Goal: Transaction & Acquisition: Purchase product/service

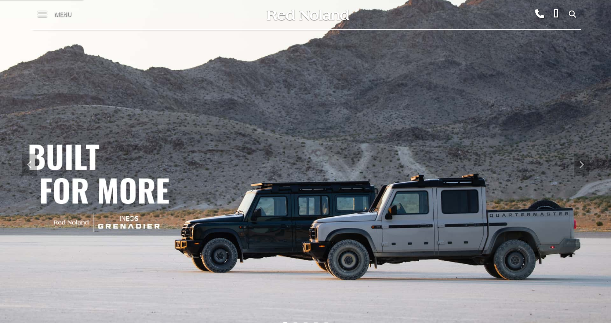
click at [41, 11] on span at bounding box center [42, 14] width 9 height 29
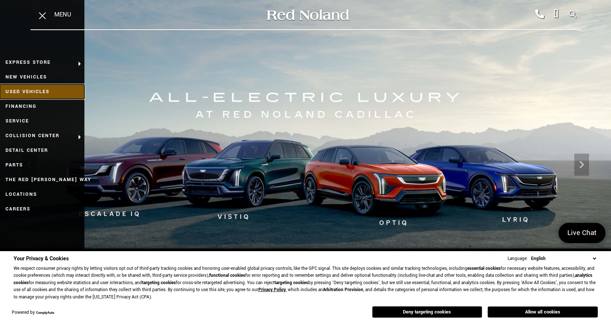
click at [26, 91] on link "Used Vehicles" at bounding box center [42, 91] width 84 height 15
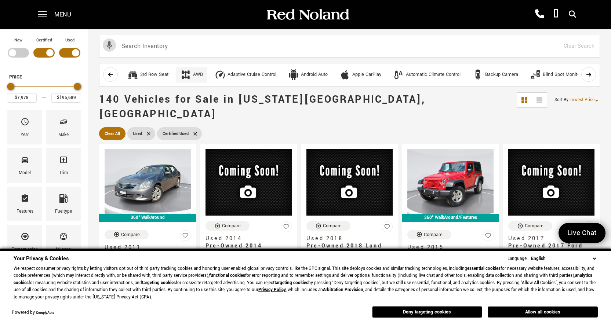
click at [198, 78] on div "AWD" at bounding box center [198, 75] width 10 height 7
click at [66, 128] on span "Make" at bounding box center [63, 123] width 9 height 15
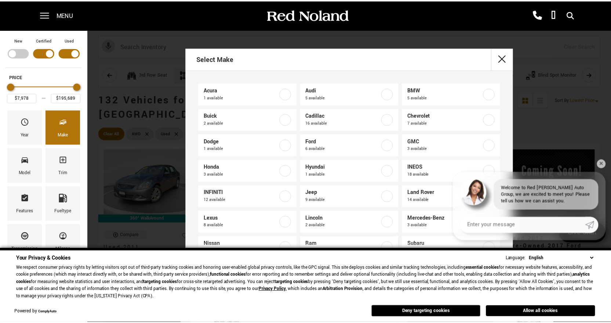
scroll to position [37, 0]
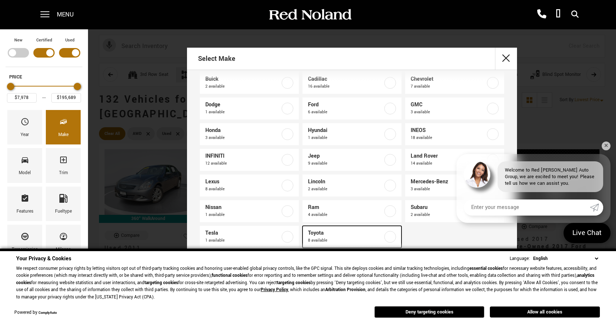
click at [384, 238] on label at bounding box center [390, 237] width 12 height 12
type input "$26,689"
type input "$78,686"
checkbox input "true"
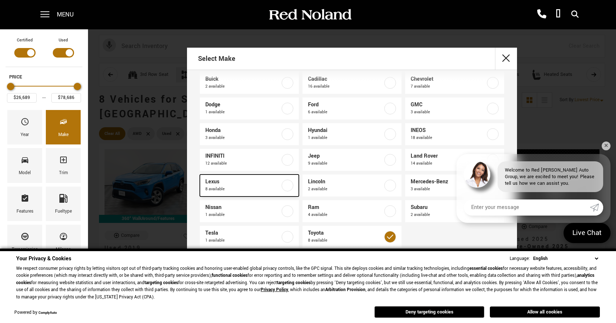
click at [286, 187] on label at bounding box center [288, 186] width 12 height 12
checkbox input "true"
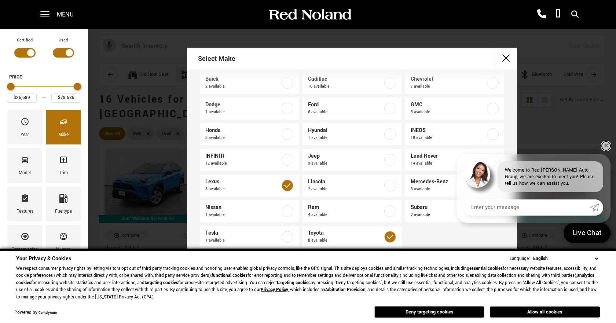
click at [604, 144] on link "✕" at bounding box center [606, 146] width 9 height 9
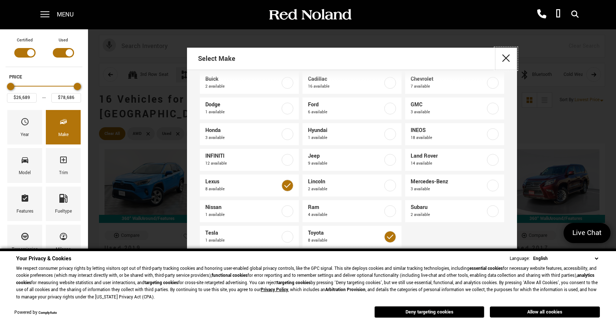
click at [505, 61] on button "close" at bounding box center [506, 59] width 22 height 22
